Goal: Task Accomplishment & Management: Complete application form

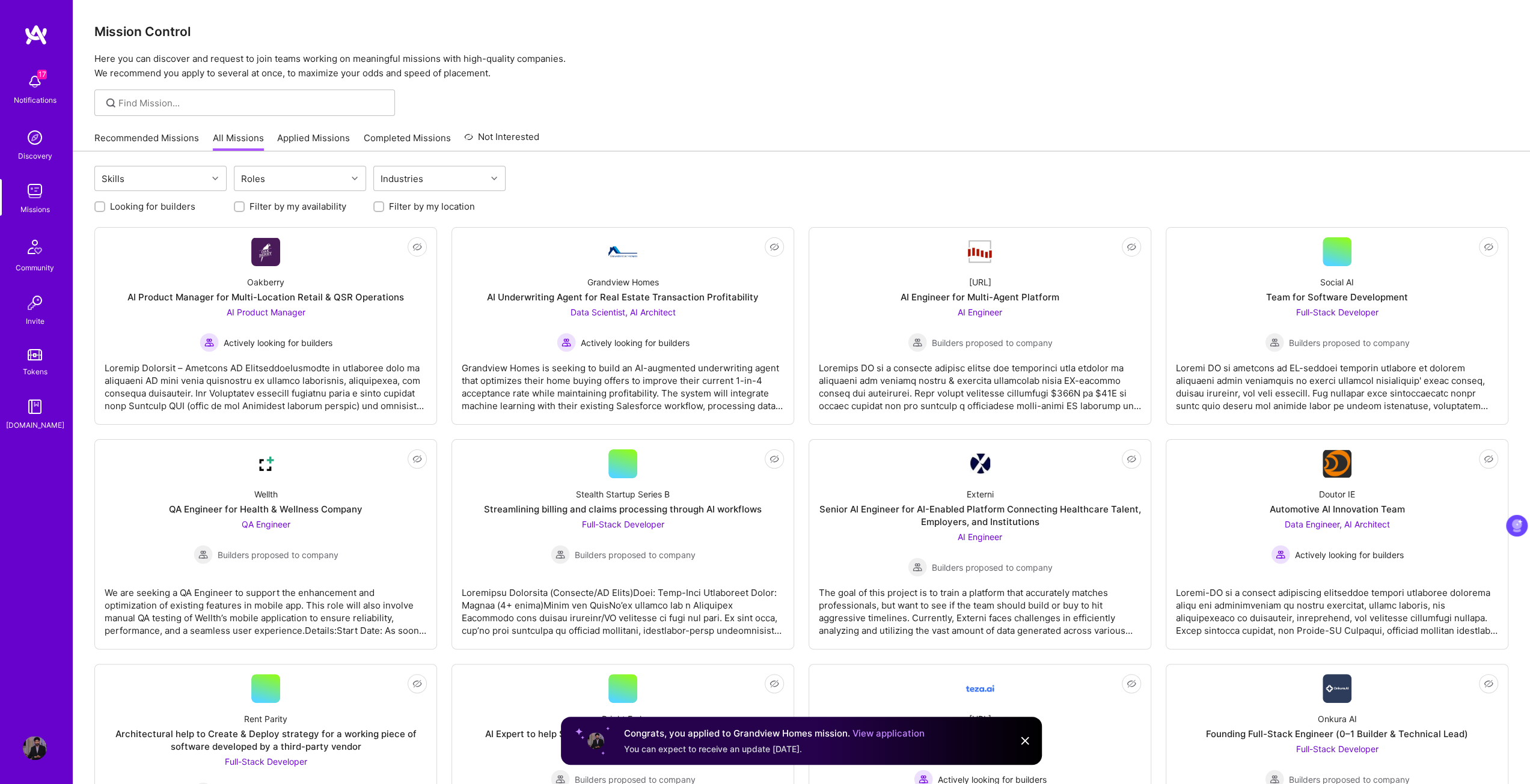
click at [37, 79] on img at bounding box center [34, 81] width 24 height 24
click at [32, 31] on img at bounding box center [36, 35] width 24 height 22
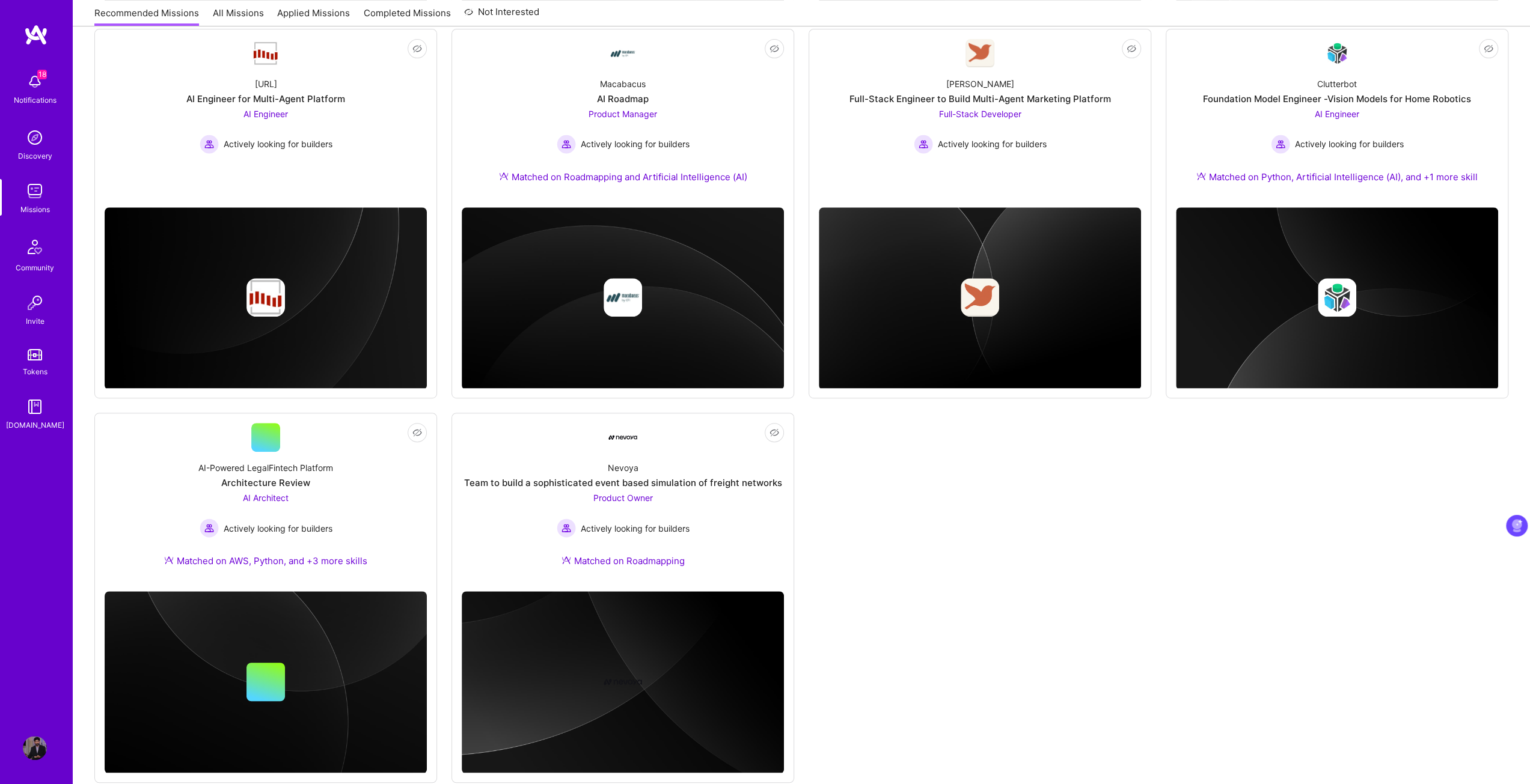
scroll to position [541, 0]
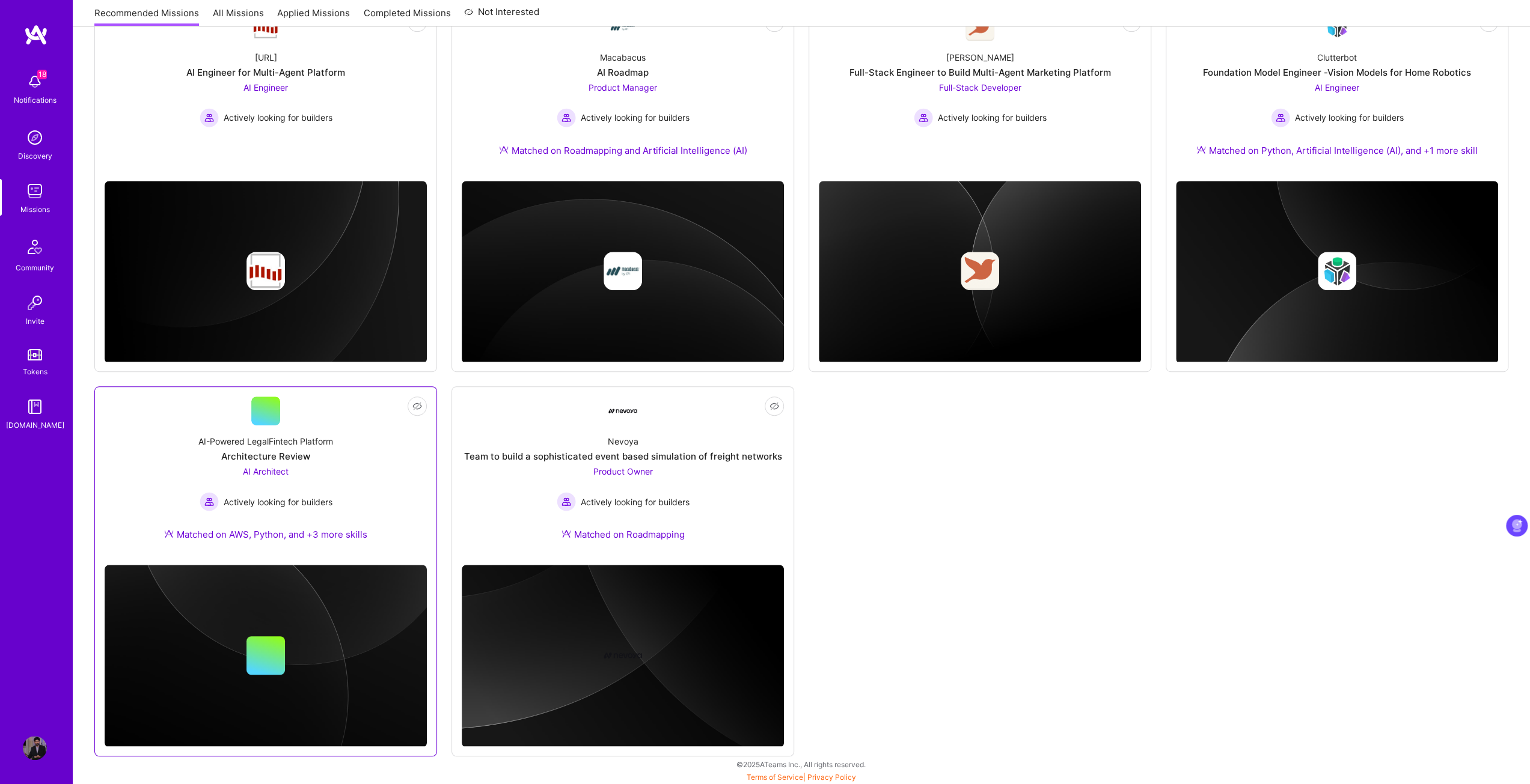
click at [256, 469] on span "AI Architect" at bounding box center [266, 472] width 46 height 10
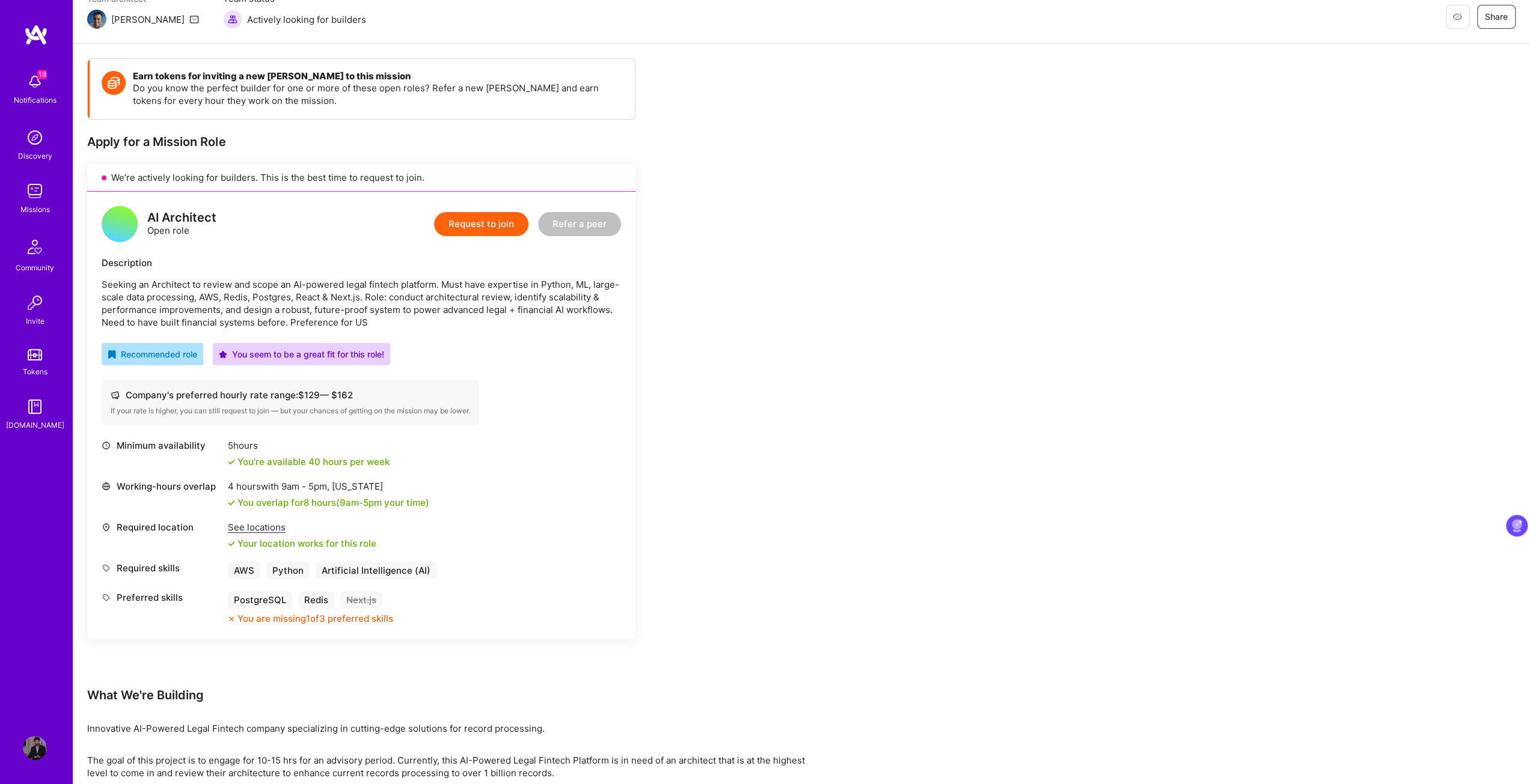
scroll to position [120, 0]
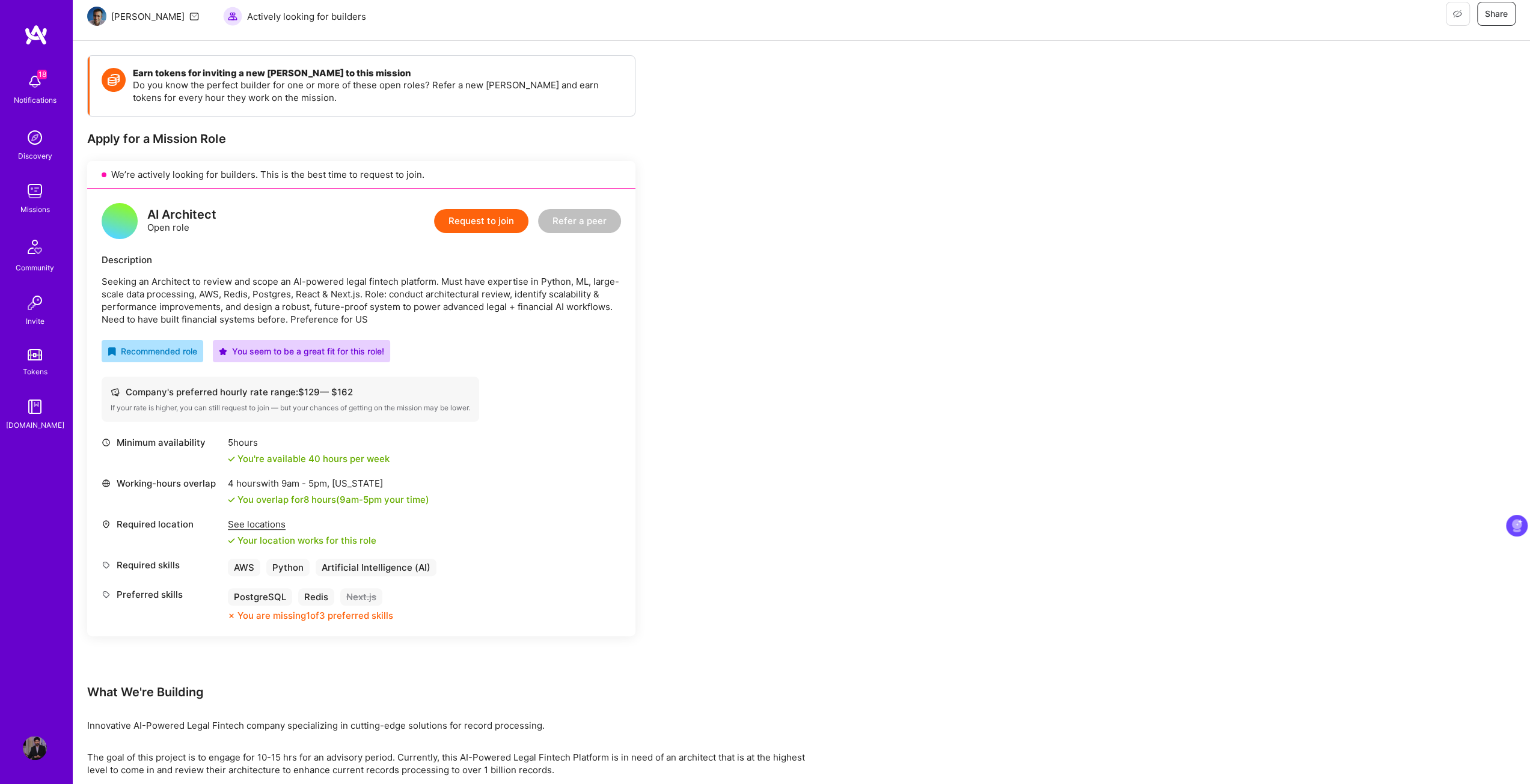
click at [494, 219] on button "Request to join" at bounding box center [481, 220] width 94 height 24
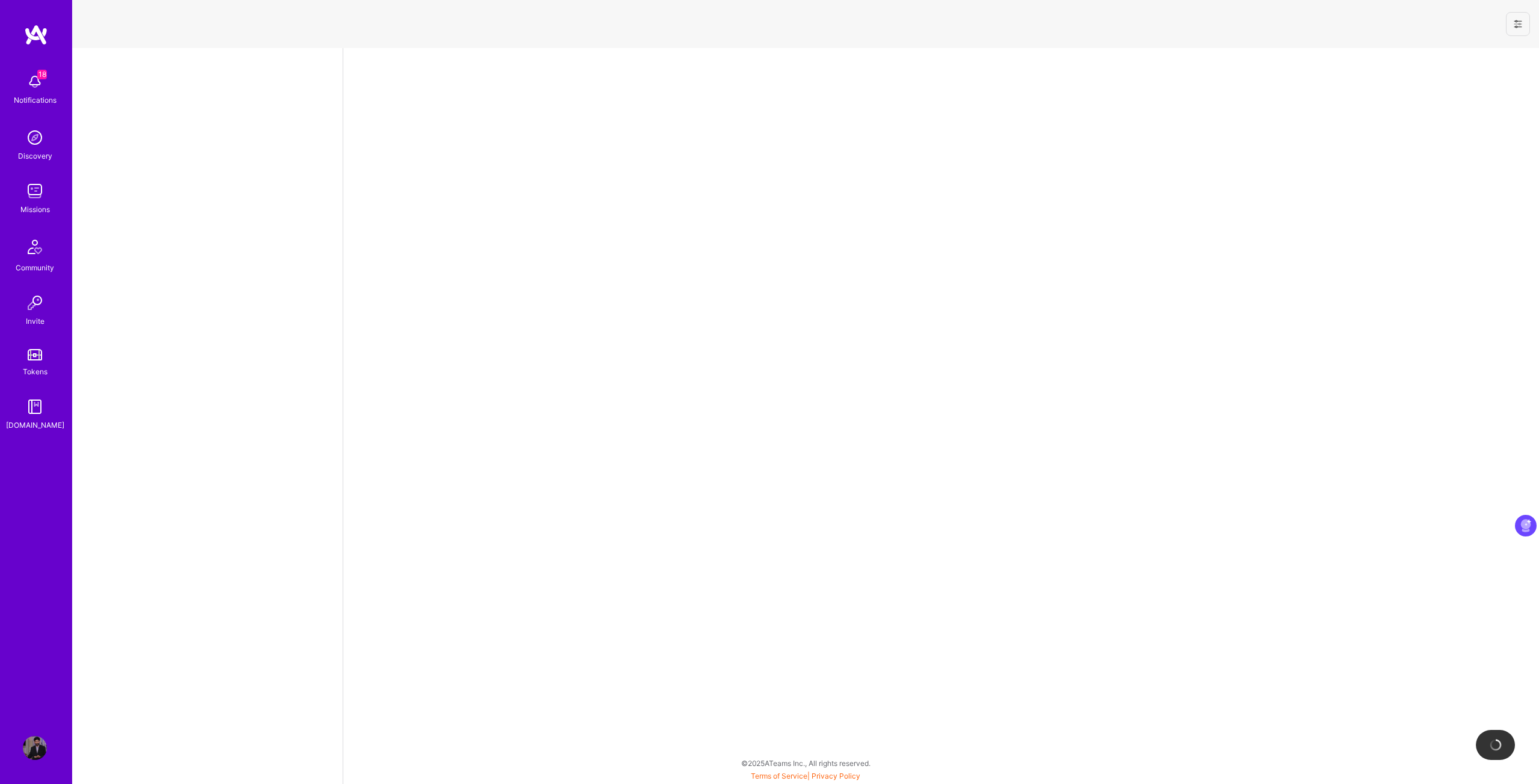
select select "CA"
